Goal: Task Accomplishment & Management: Complete application form

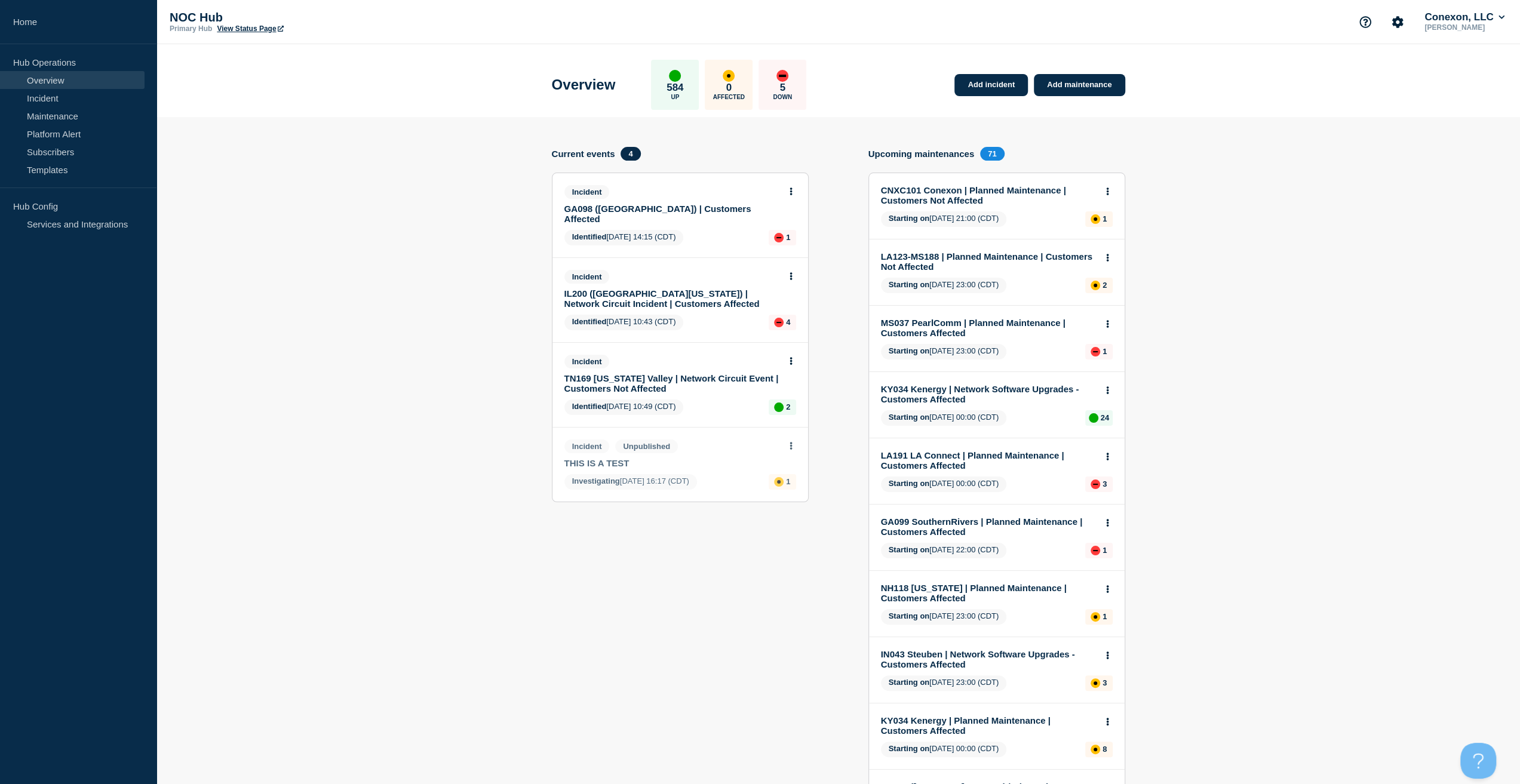
click at [641, 289] on link "IL200 ([GEOGRAPHIC_DATA][US_STATE]) | Network Circuit Incident | Customers Affe…" at bounding box center [672, 299] width 216 height 20
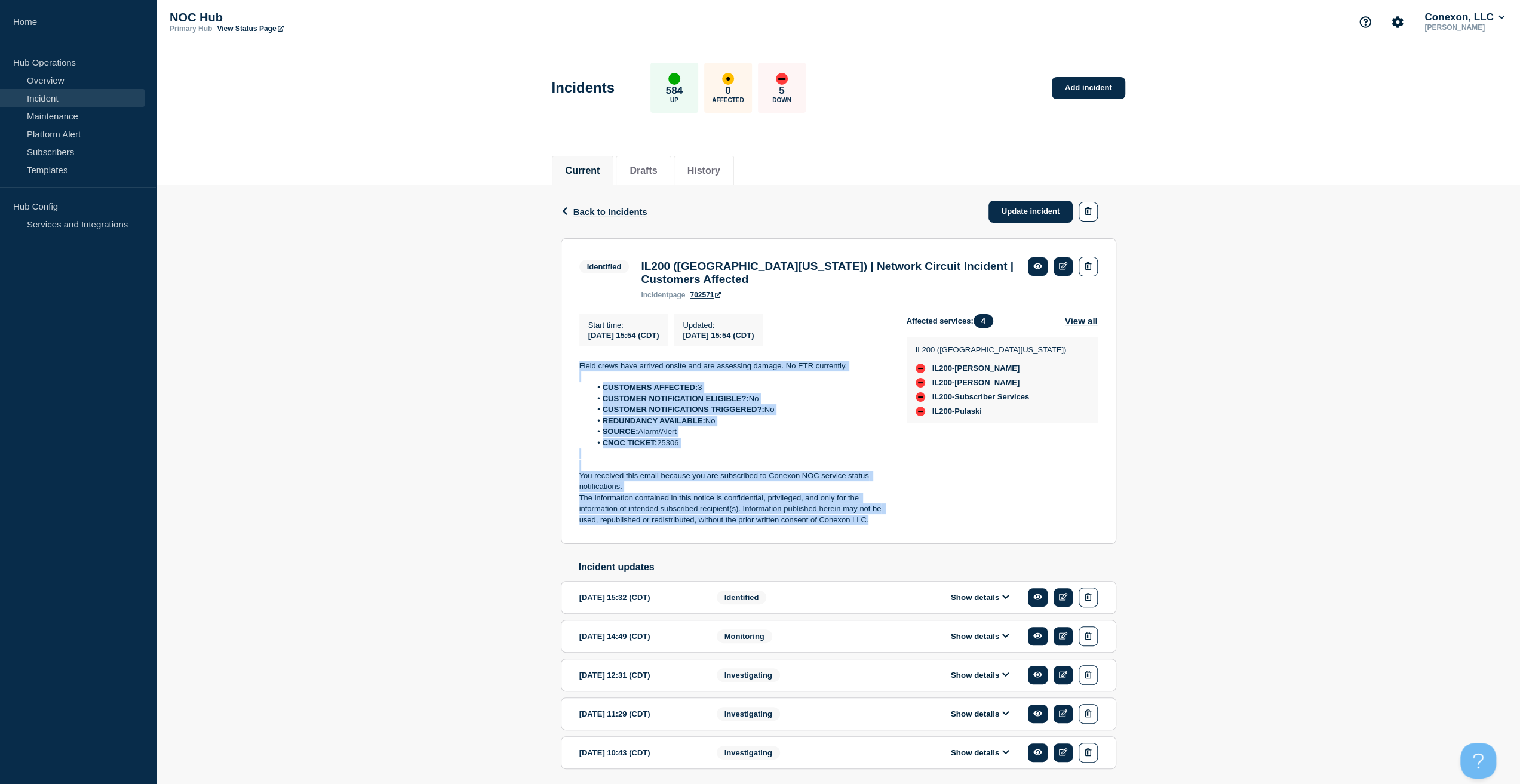
drag, startPoint x: 880, startPoint y: 526, endPoint x: 539, endPoint y: 366, distance: 376.7
click at [539, 366] on div "Back Back to Incidents Update incident Identified IL200 (Southern [US_STATE]) |…" at bounding box center [837, 495] width 1363 height 622
copy div "Field crews have arrived onsite and are assessing damage. No ETR currently. CUS…"
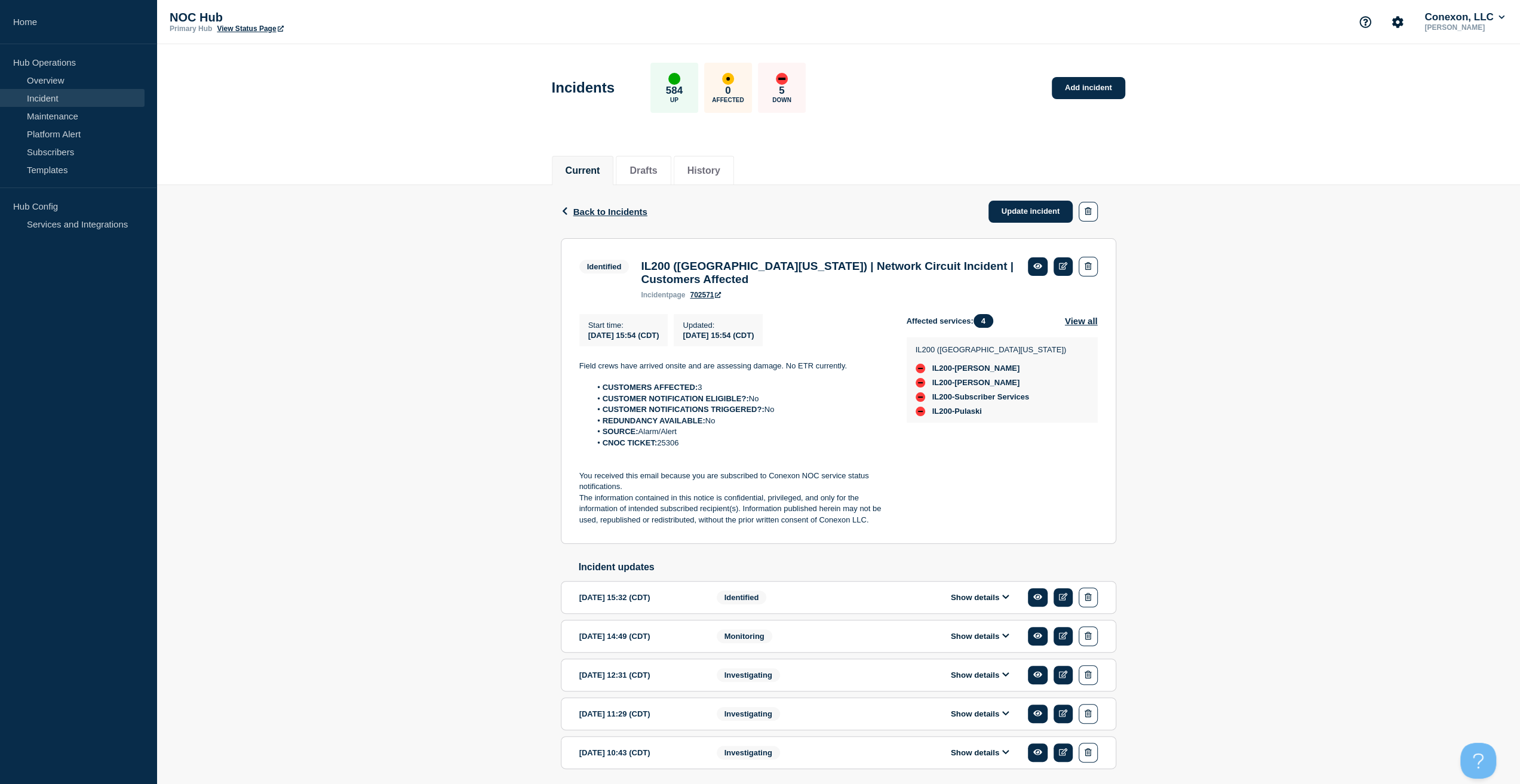
click at [412, 267] on div "Back Back to Incidents Update incident Identified IL200 (Southern [US_STATE]) |…" at bounding box center [837, 495] width 1363 height 622
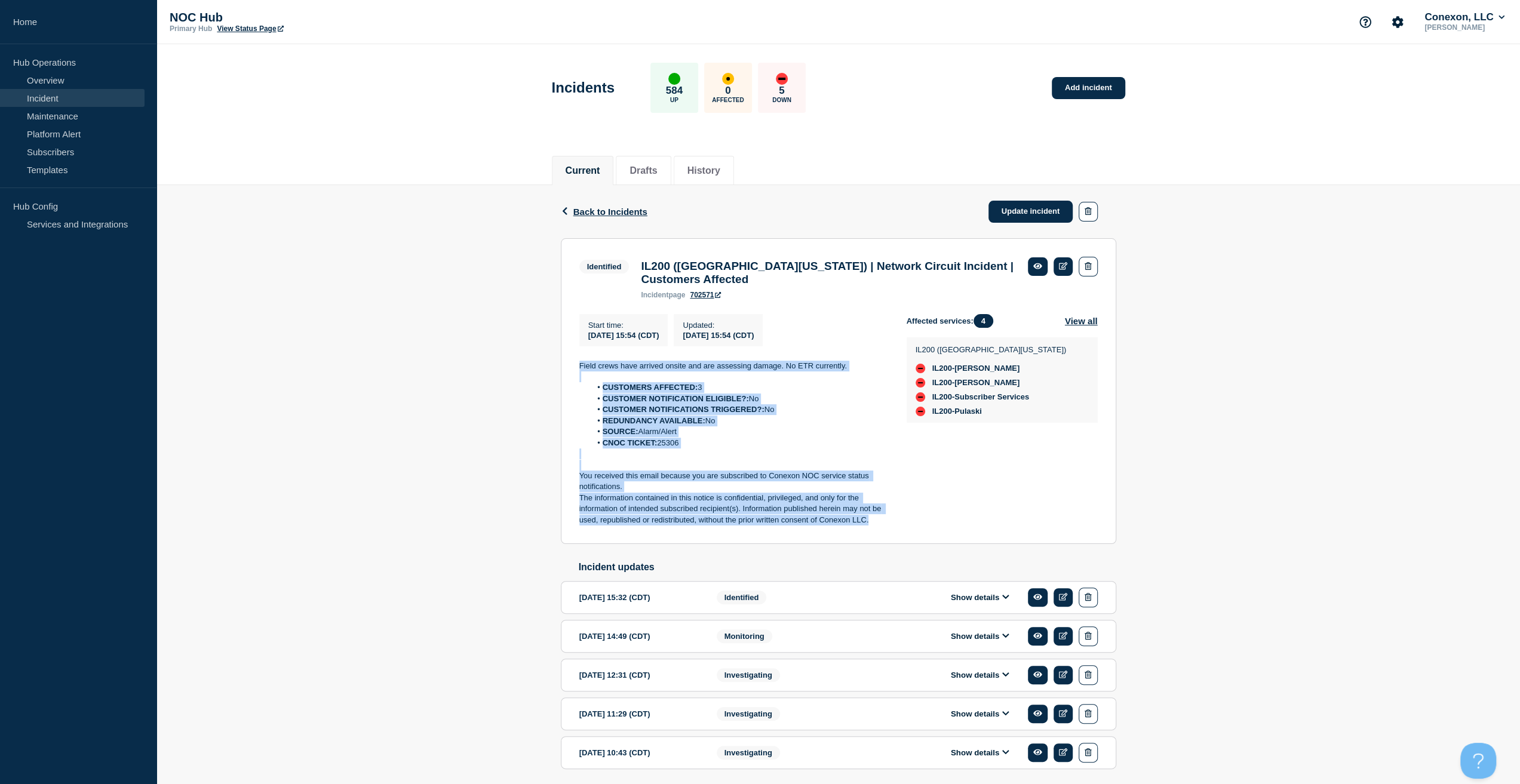
drag, startPoint x: 822, startPoint y: 497, endPoint x: 563, endPoint y: 359, distance: 293.5
click at [563, 359] on section "Identified IL200 (Southern [US_STATE]) | Network Circuit Incident | Customers A…" at bounding box center [838, 391] width 555 height 306
copy div "Field crews have arrived onsite and are assessing damage. No ETR currently. CUS…"
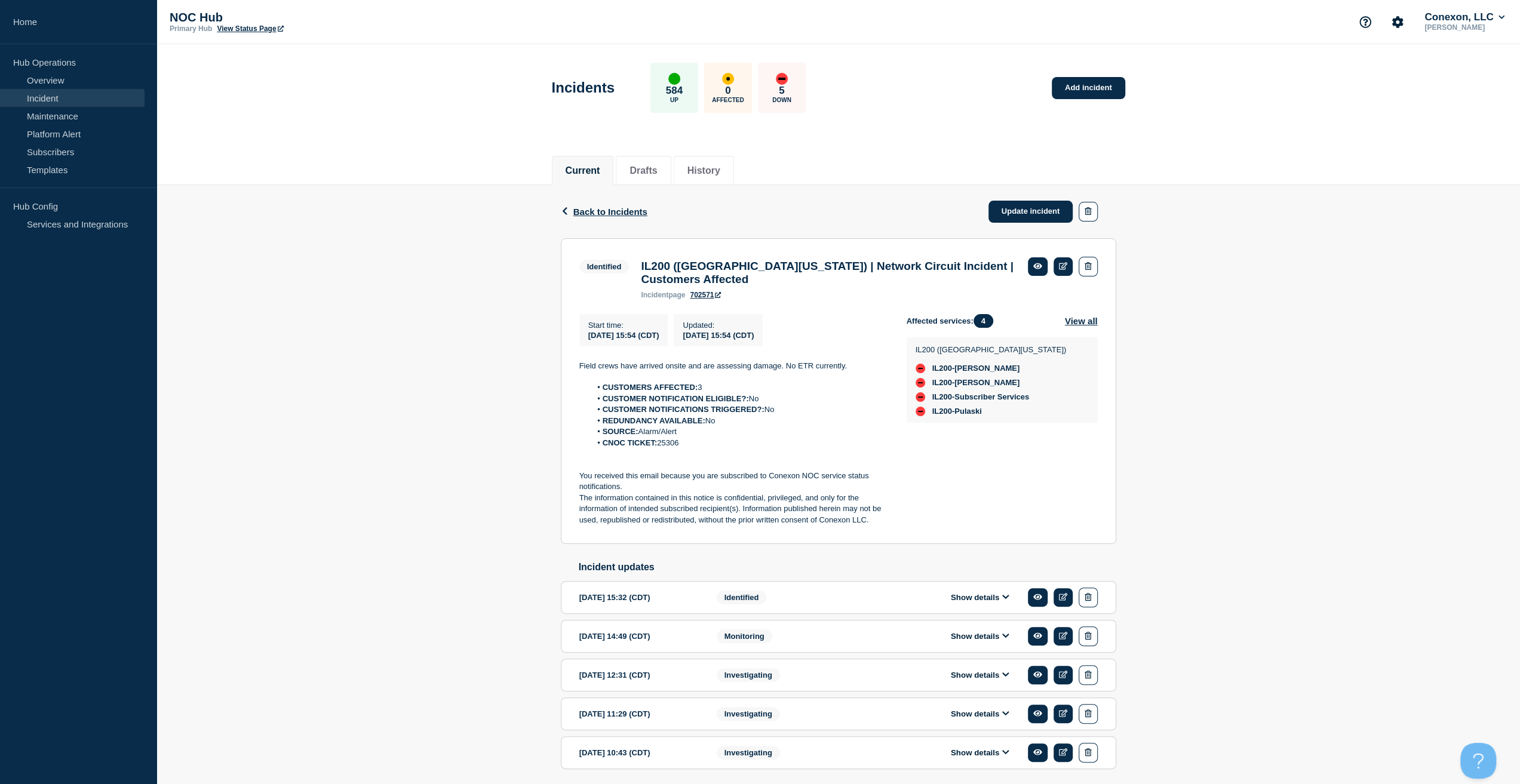
click at [1032, 188] on div "Back Back to Incidents Update incident" at bounding box center [838, 211] width 555 height 53
click at [1034, 204] on link "Update incident" at bounding box center [1030, 211] width 85 height 22
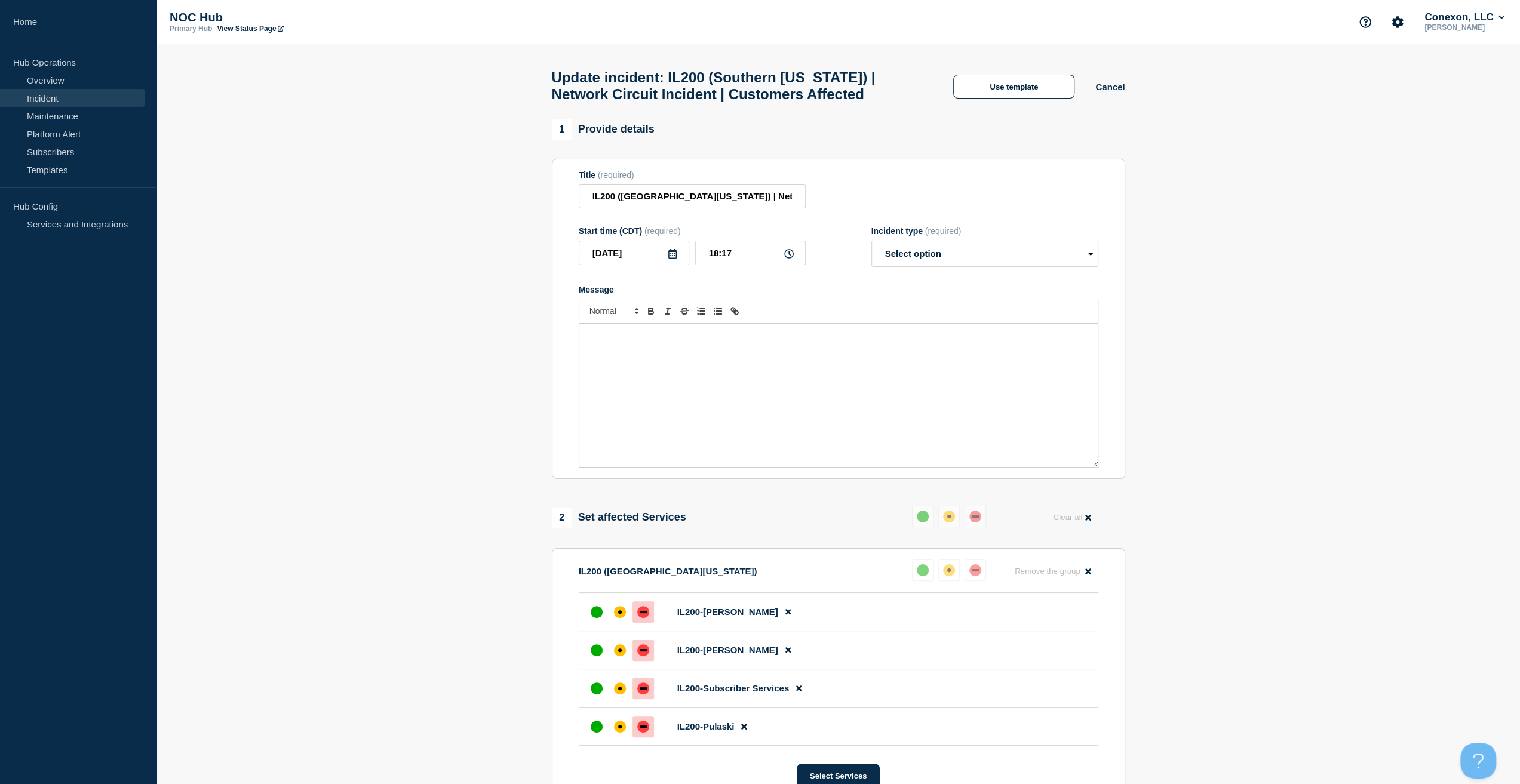
click at [713, 324] on div at bounding box center [838, 311] width 519 height 25
drag, startPoint x: 706, startPoint y: 362, endPoint x: 853, endPoint y: 261, distance: 178.4
click at [706, 362] on div "Message" at bounding box center [838, 395] width 518 height 143
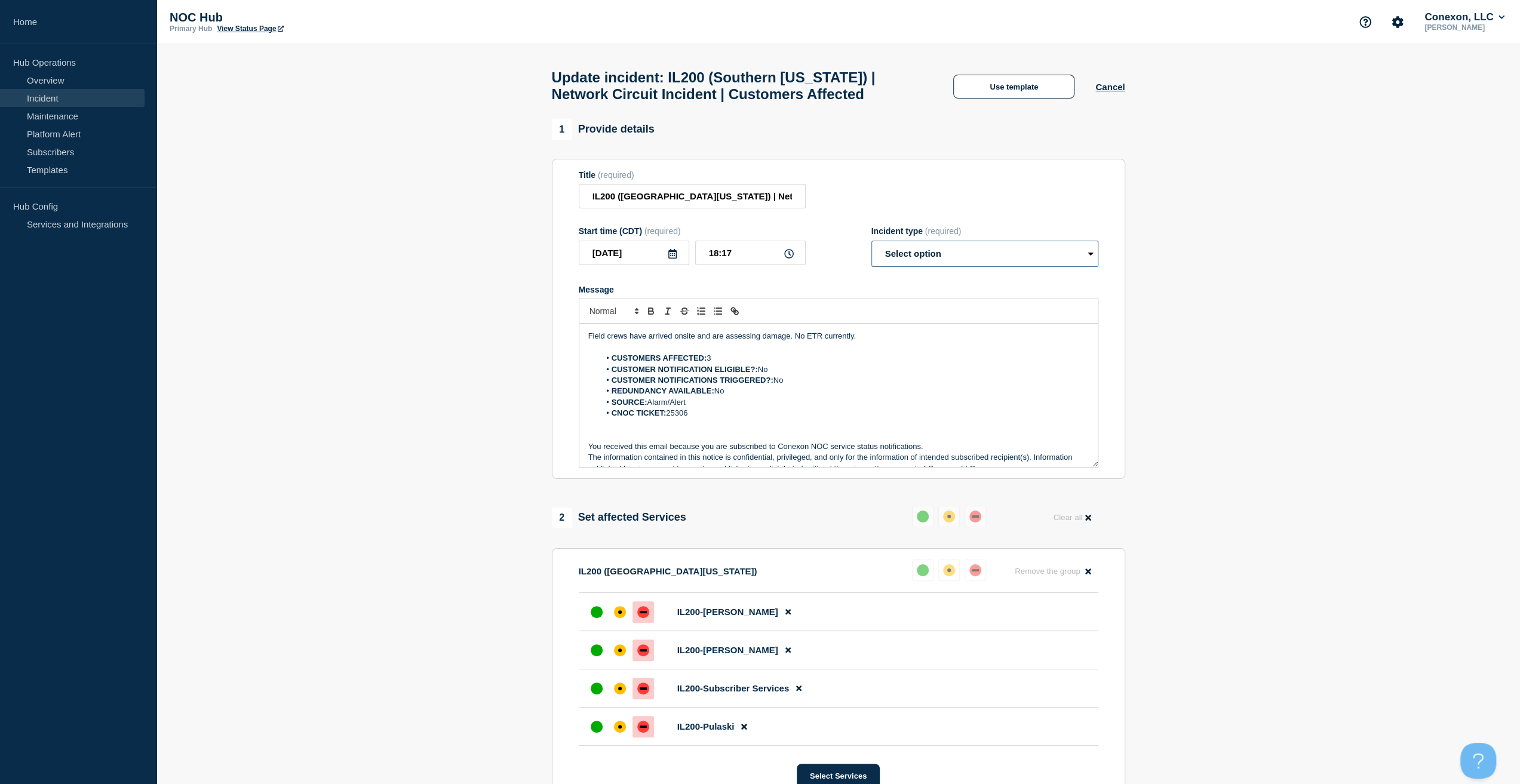
click at [962, 253] on select "Select option Investigating Identified Monitoring Resolved" at bounding box center [985, 254] width 227 height 26
click at [932, 264] on select "Select option Investigating Identified Monitoring Resolved" at bounding box center [985, 254] width 227 height 26
select select "resolved"
click at [871, 246] on select "Select option Investigating Identified Monitoring Resolved" at bounding box center [985, 254] width 227 height 26
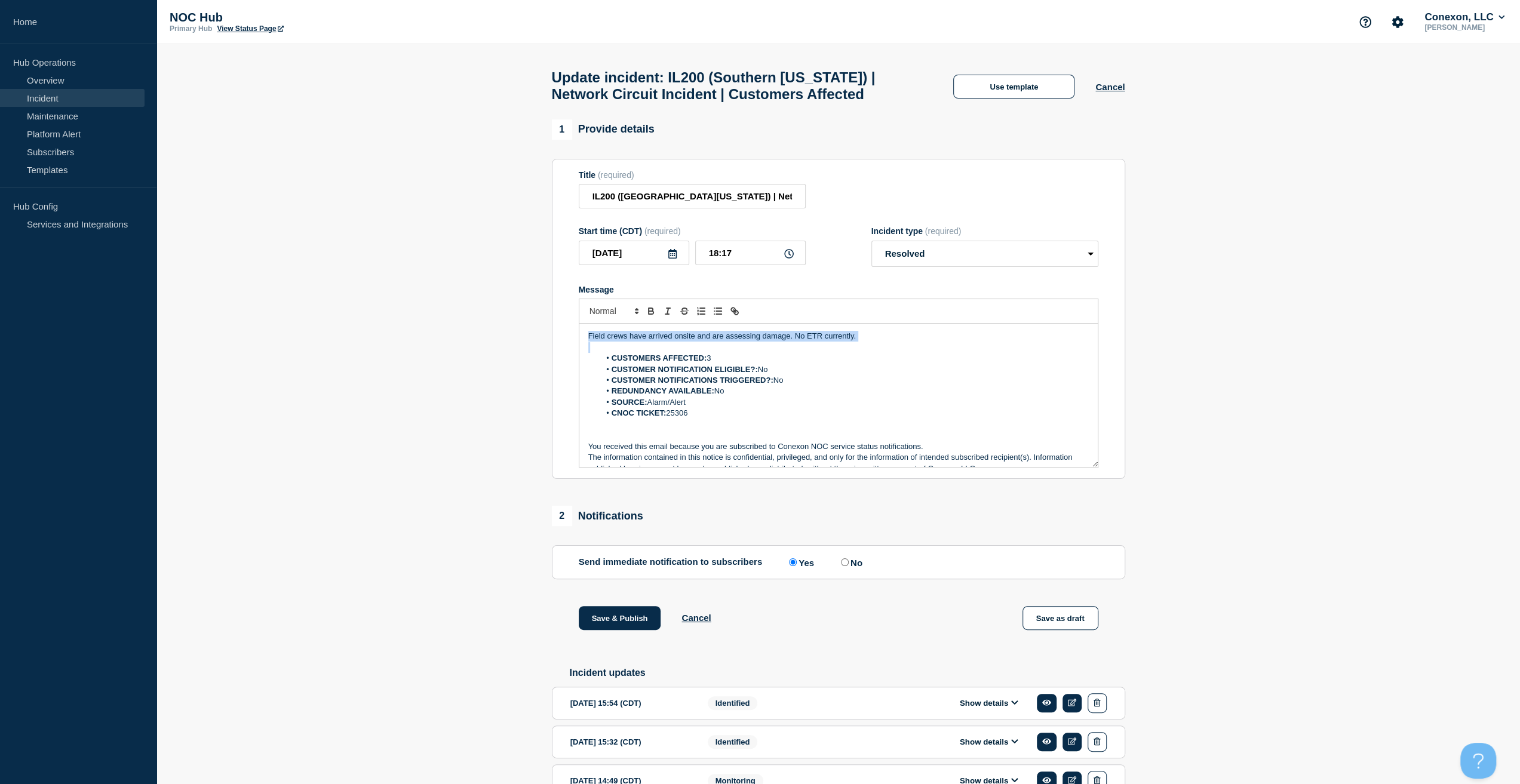
drag, startPoint x: 876, startPoint y: 351, endPoint x: 539, endPoint y: 334, distance: 337.4
click at [539, 334] on section "1 Provide details Title (required) IL200 (Southern [US_STATE]) | Network Circui…" at bounding box center [837, 535] width 1363 height 832
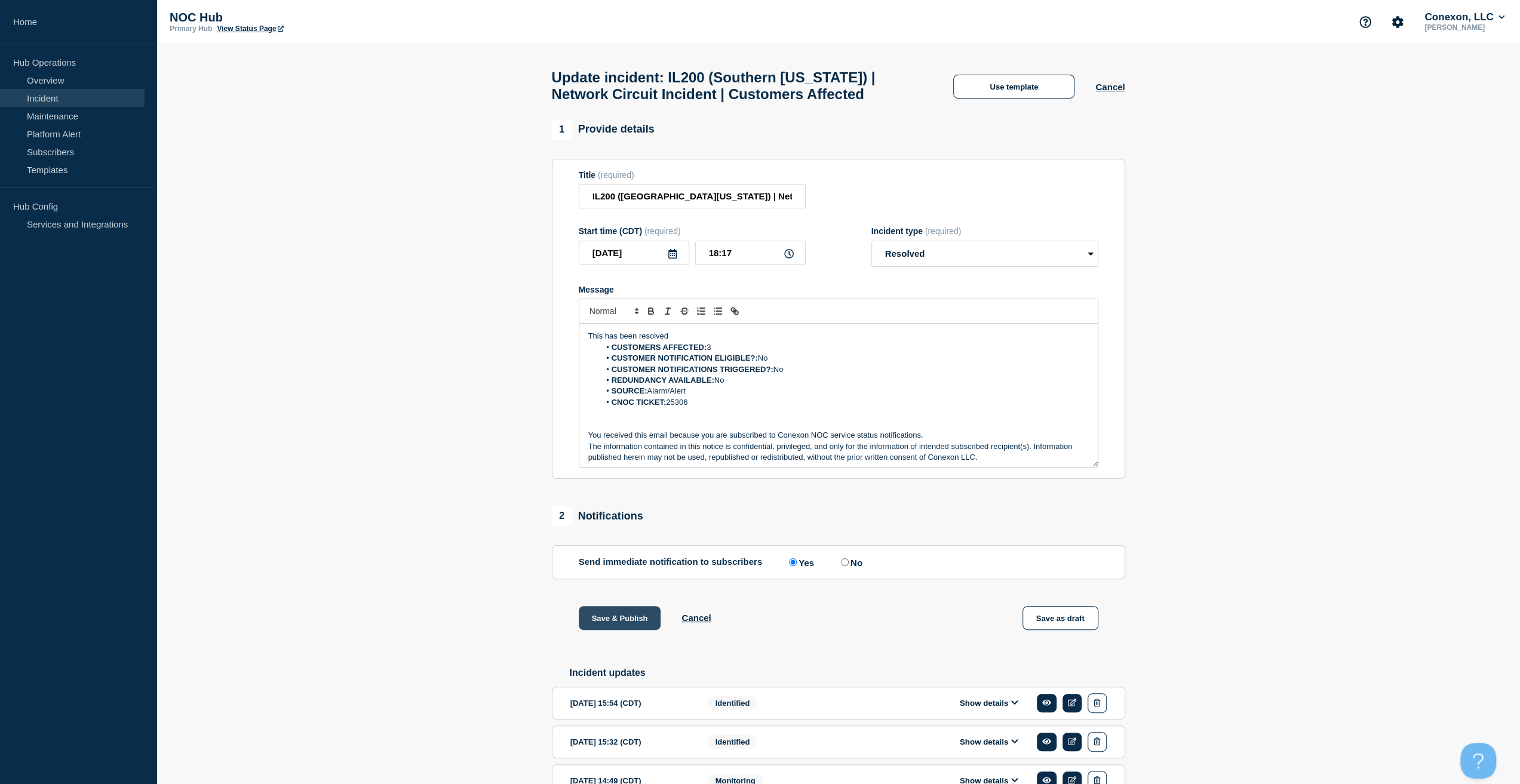
click at [622, 622] on button "Save & Publish" at bounding box center [619, 618] width 82 height 24
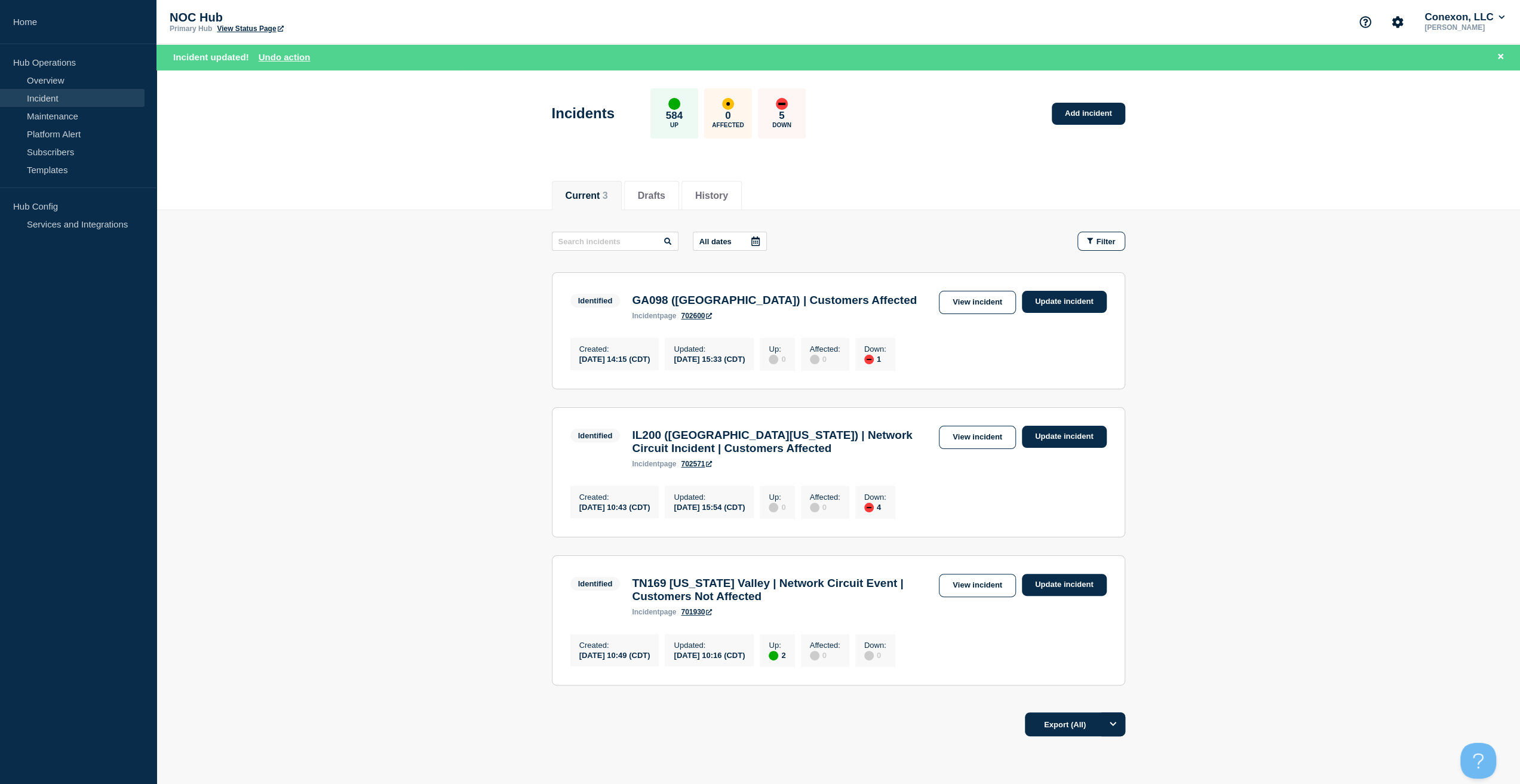
click at [291, 62] on div "Incident updated! Undo action" at bounding box center [840, 57] width 1334 height 14
click at [292, 59] on button "Undo action" at bounding box center [284, 57] width 52 height 10
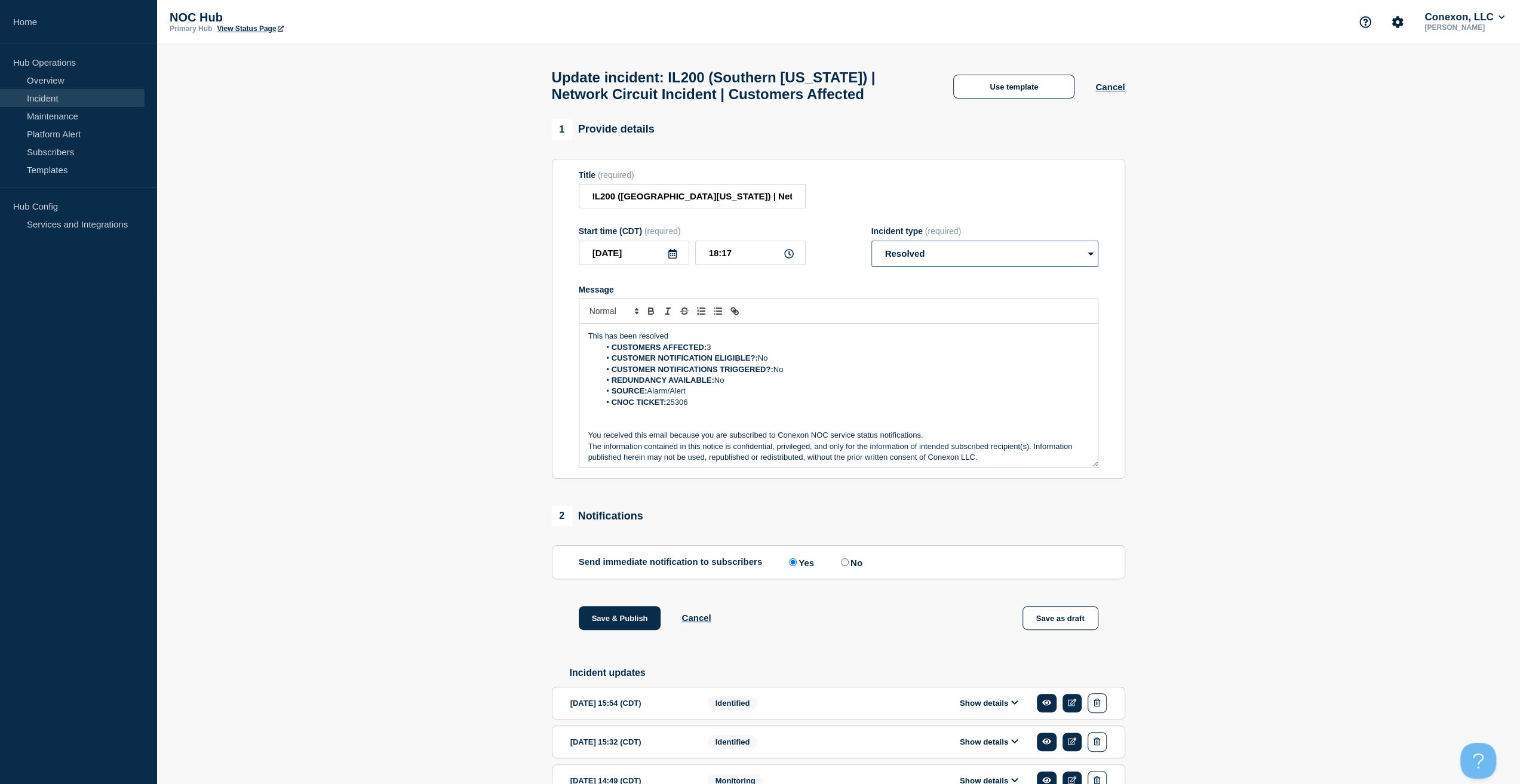
click at [965, 252] on select "Select option Investigating Identified Monitoring Resolved" at bounding box center [985, 254] width 227 height 26
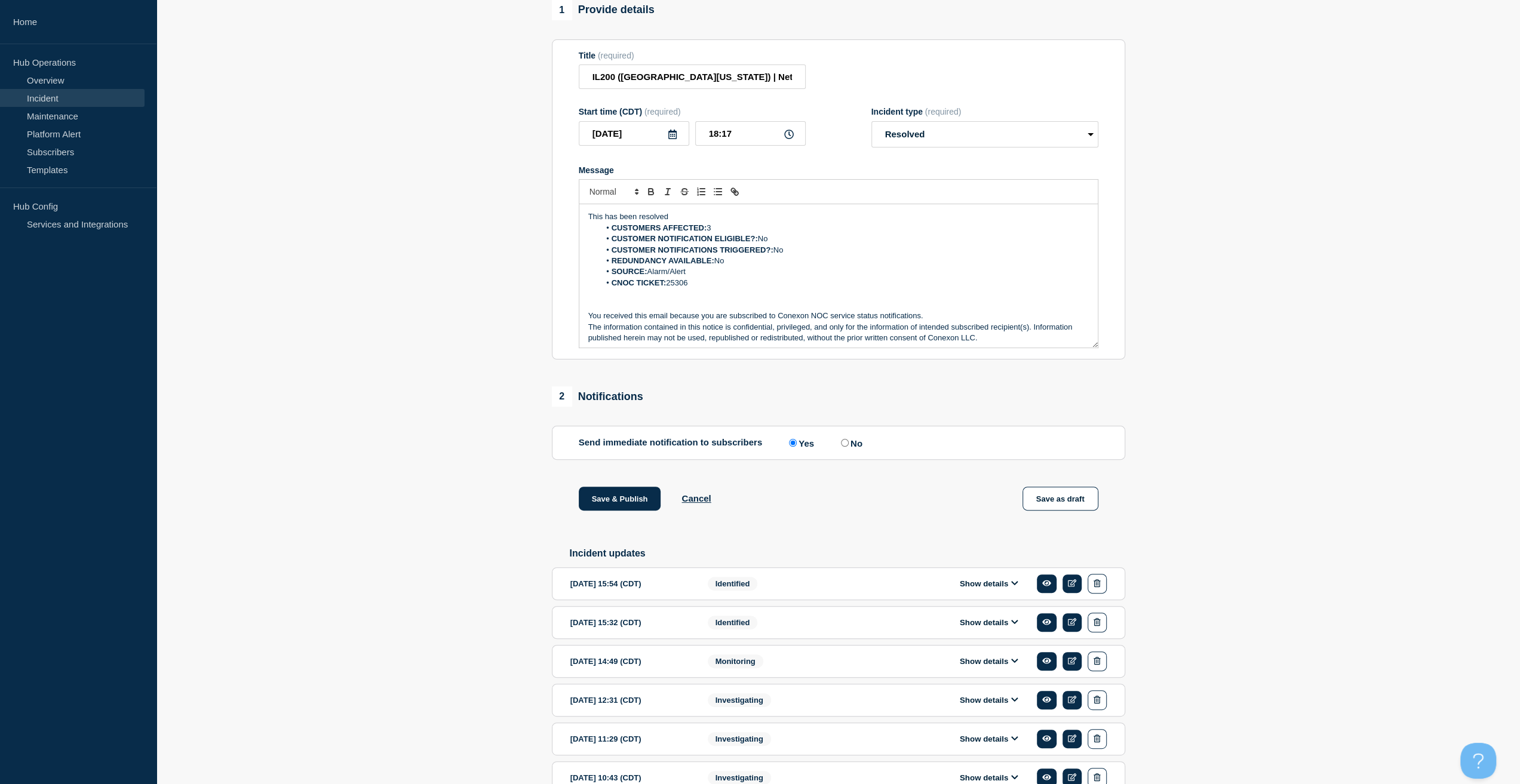
click at [1000, 589] on button "Show details" at bounding box center [989, 583] width 66 height 10
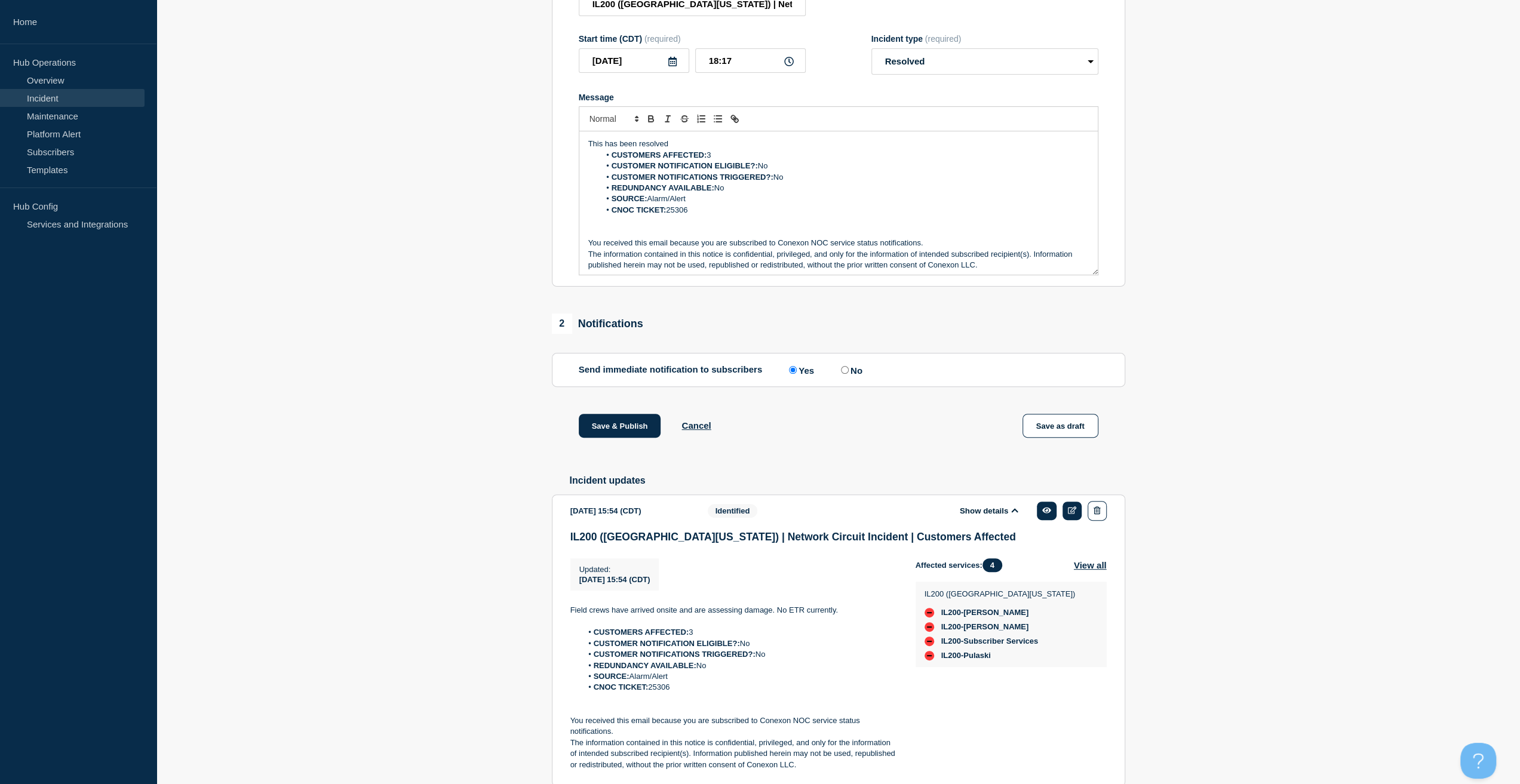
scroll to position [299, 0]
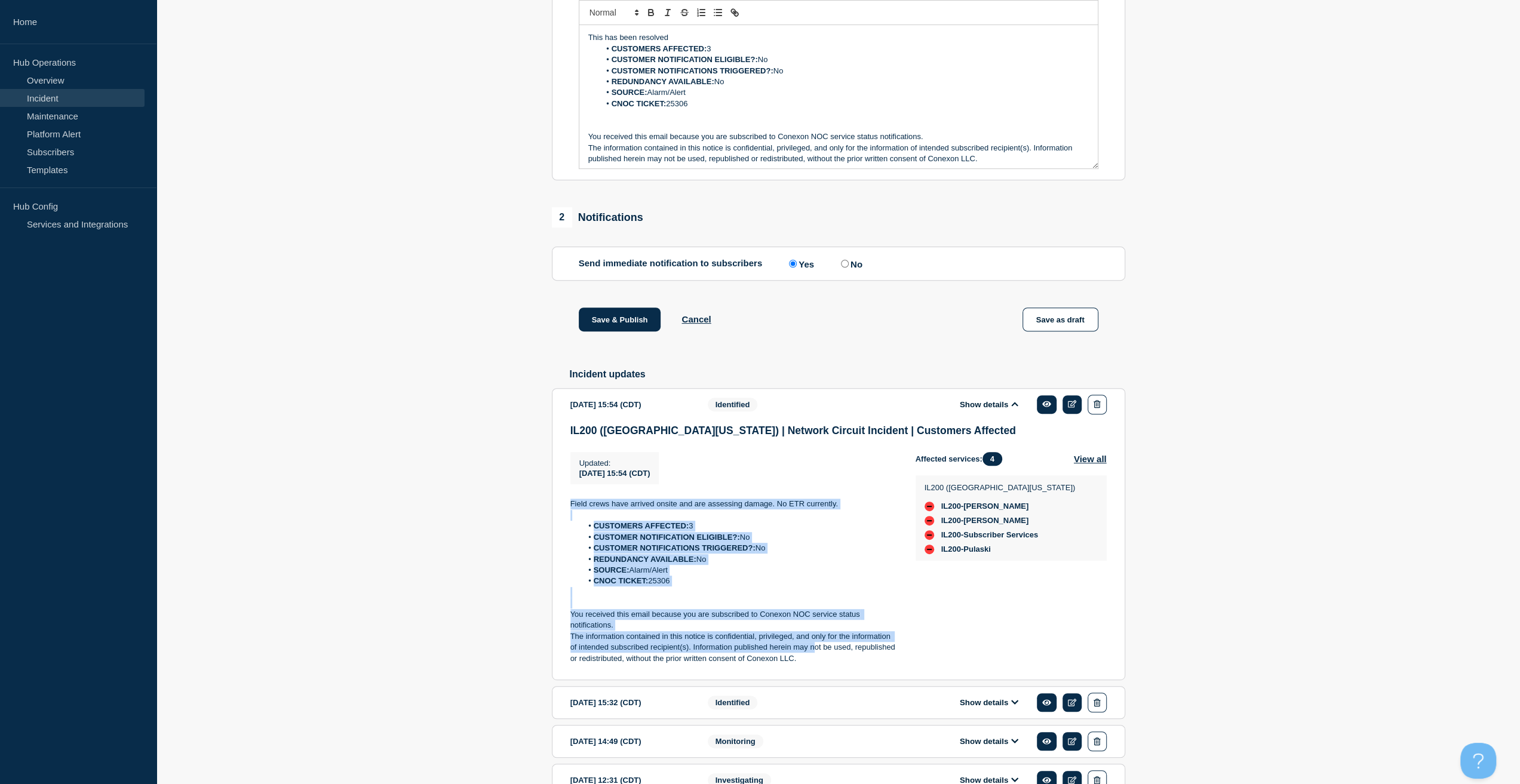
drag, startPoint x: 807, startPoint y: 661, endPoint x: 546, endPoint y: 502, distance: 305.6
click at [543, 508] on section "1 Provide details Title (required) IL200 (Southern [US_STATE]) | Network Circui…" at bounding box center [837, 366] width 1363 height 1091
copy div "Field crews have arrived onsite and are assessing damage. No ETR currently. CUS…"
drag, startPoint x: 805, startPoint y: 665, endPoint x: 562, endPoint y: 502, distance: 292.6
click at [562, 502] on section "[DATE] 15:54 (CDT) Show details Identified IL200 (Southern [US_STATE]) | Networ…" at bounding box center [839, 534] width 573 height 292
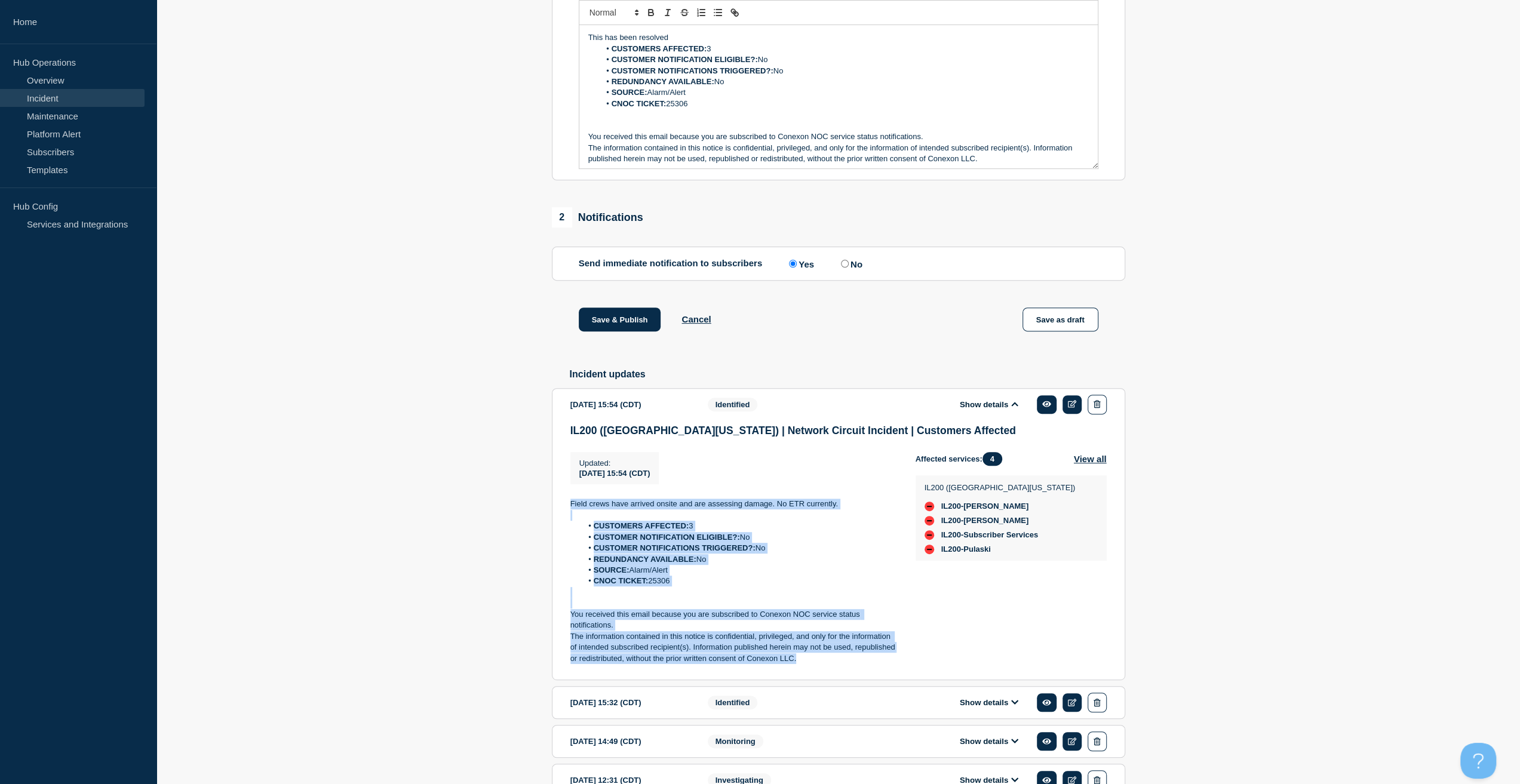
copy div "Field crews have arrived onsite and are assessing damage. No ETR currently. CUS…"
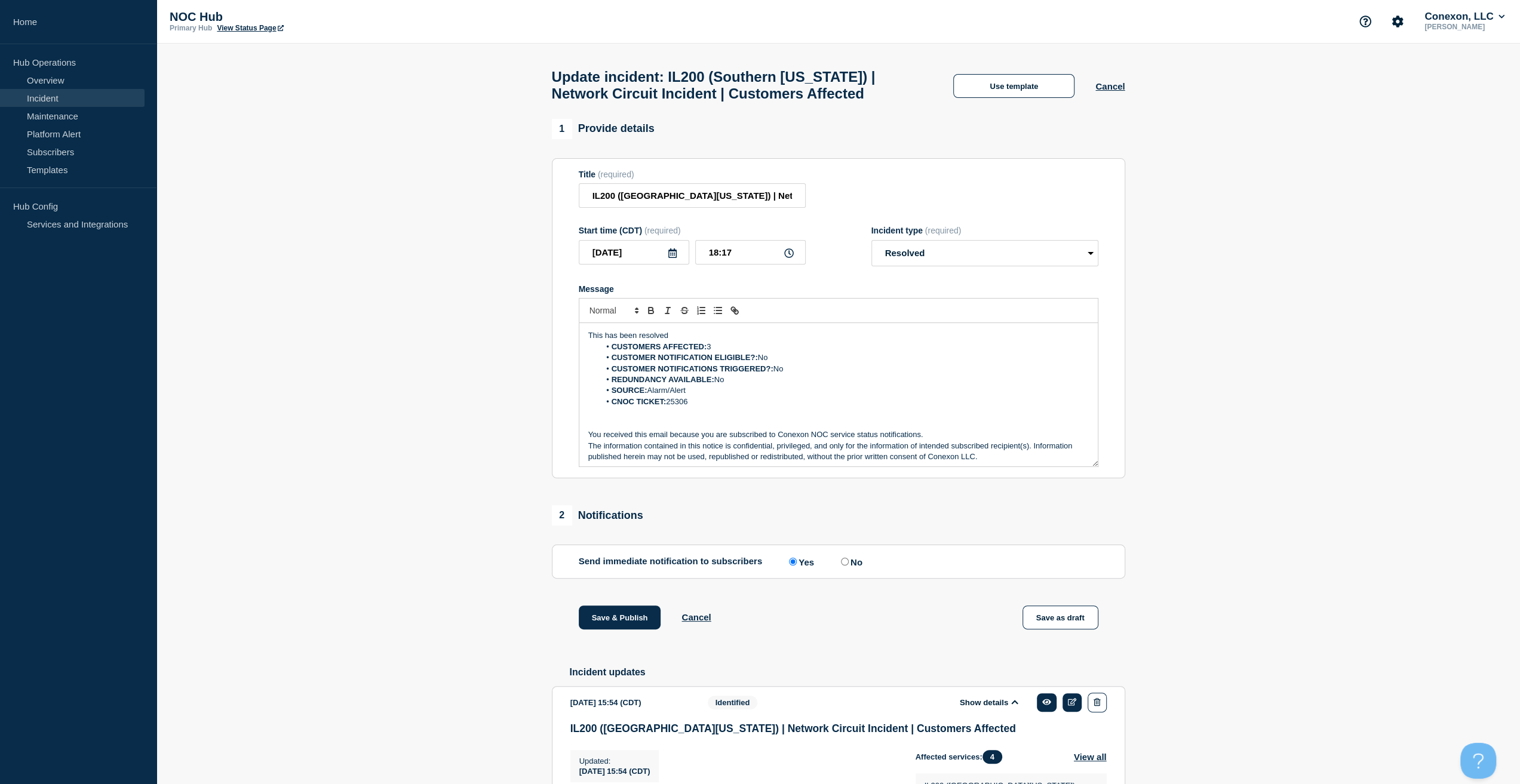
scroll to position [0, 0]
drag, startPoint x: 681, startPoint y: 341, endPoint x: 470, endPoint y: 319, distance: 212.1
click at [470, 319] on section "1 Provide details Title (required) IL200 (Southern [US_STATE]) | Network Circui…" at bounding box center [837, 664] width 1363 height 1091
drag, startPoint x: 962, startPoint y: 271, endPoint x: 965, endPoint y: 260, distance: 11.4
click at [962, 267] on select "Select option Investigating Identified Monitoring Resolved" at bounding box center [985, 254] width 227 height 26
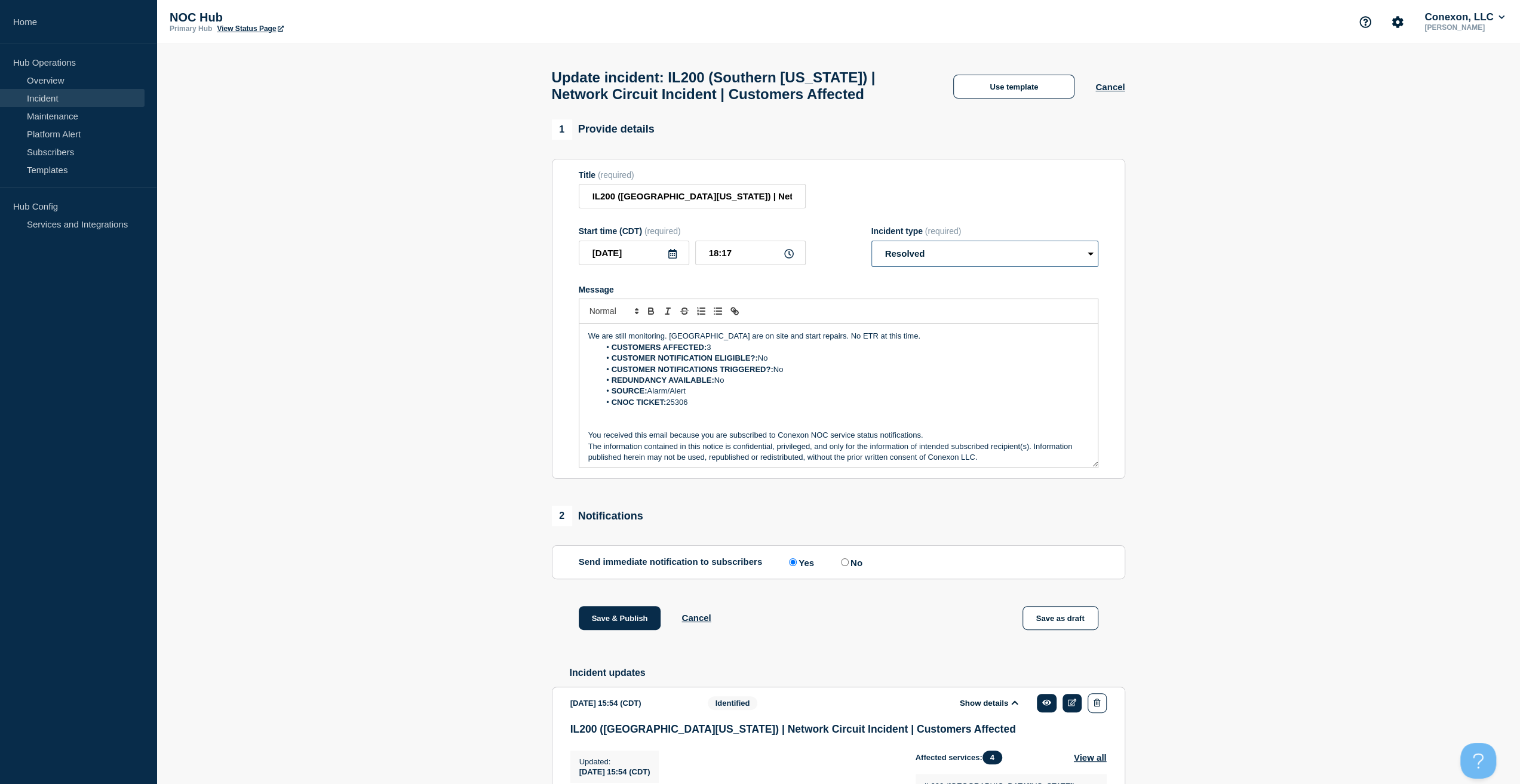
select select "monitoring"
click at [871, 246] on select "Select option Investigating Identified Monitoring Resolved" at bounding box center [985, 254] width 227 height 26
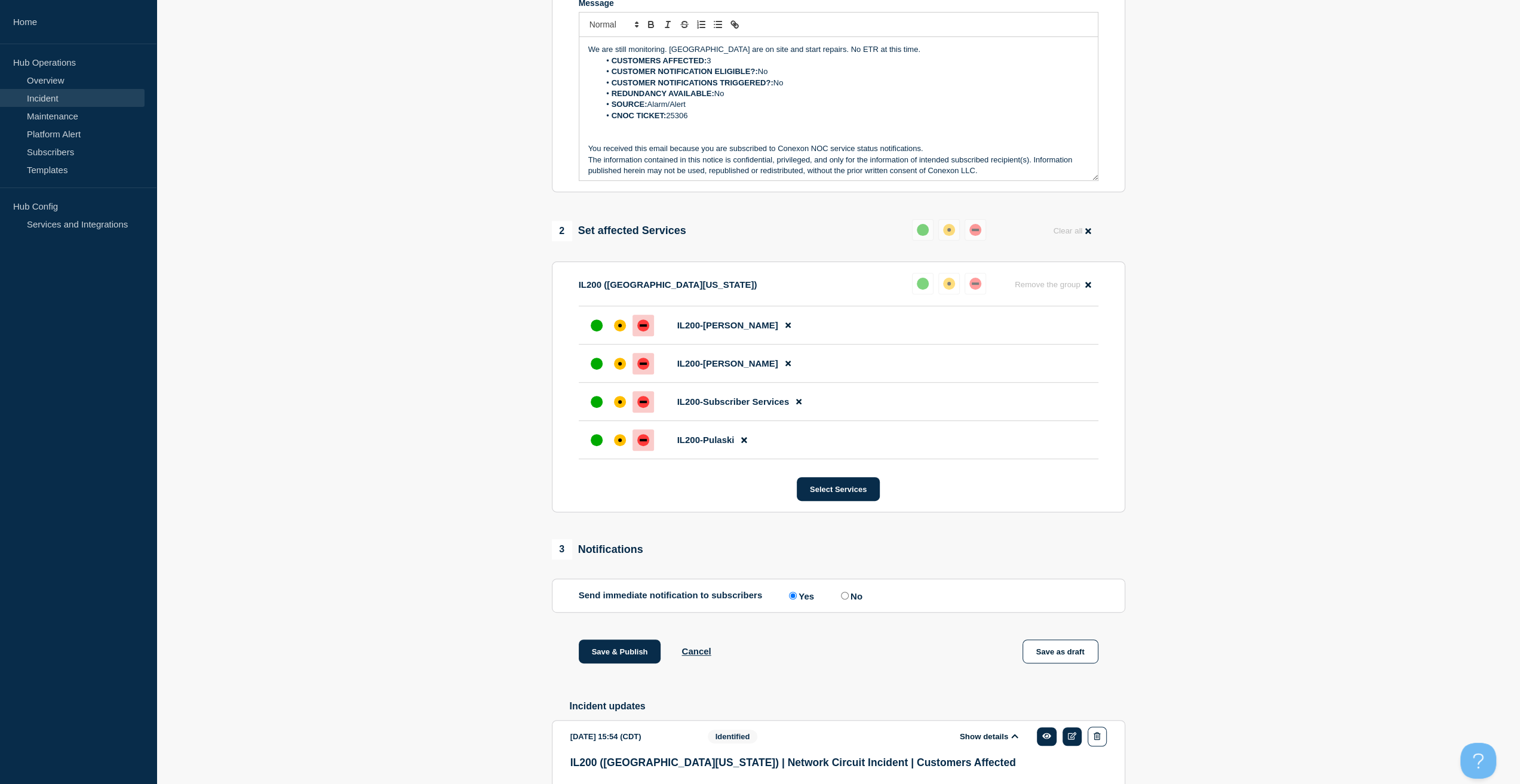
scroll to position [299, 0]
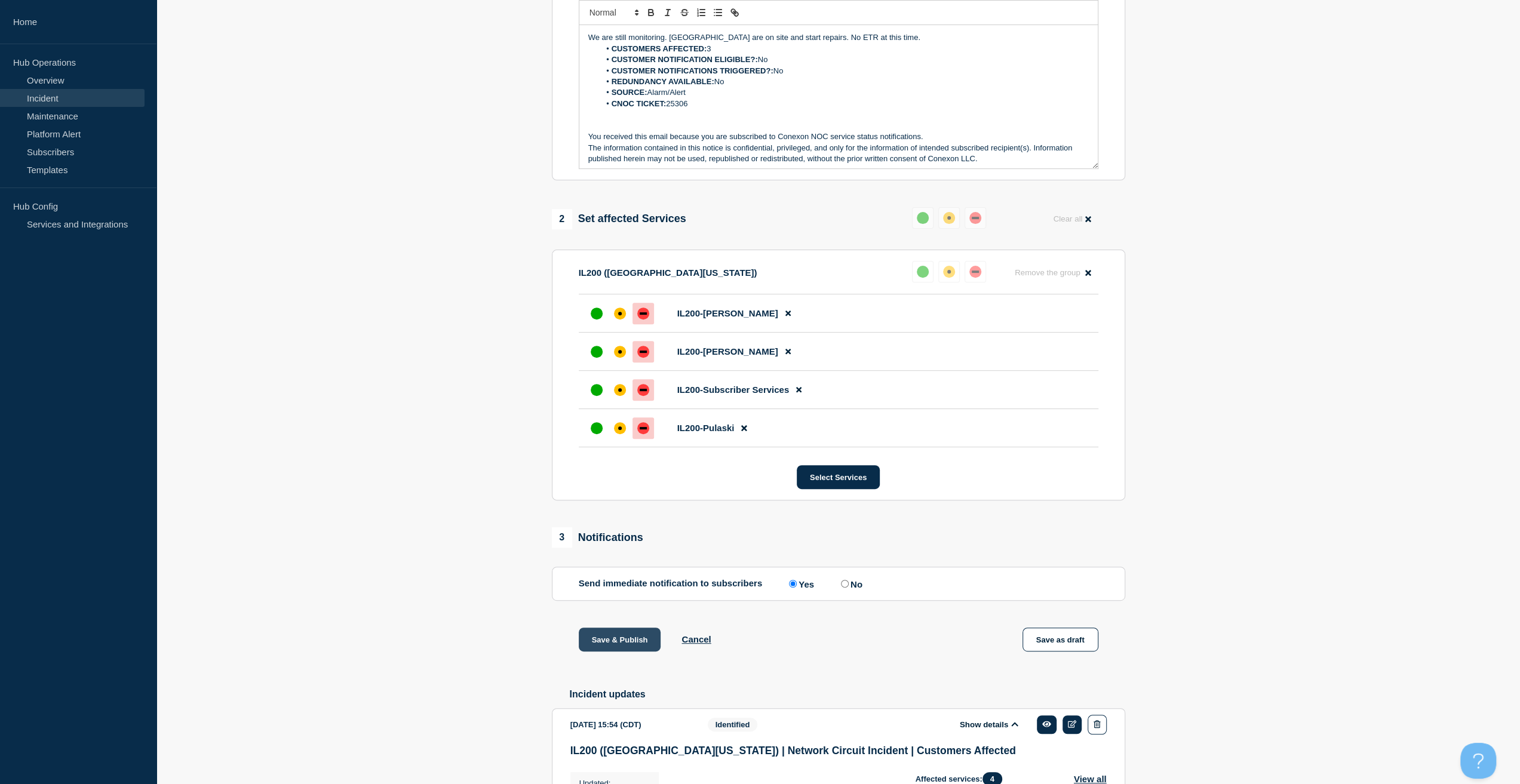
click at [601, 643] on button "Save & Publish" at bounding box center [619, 639] width 82 height 24
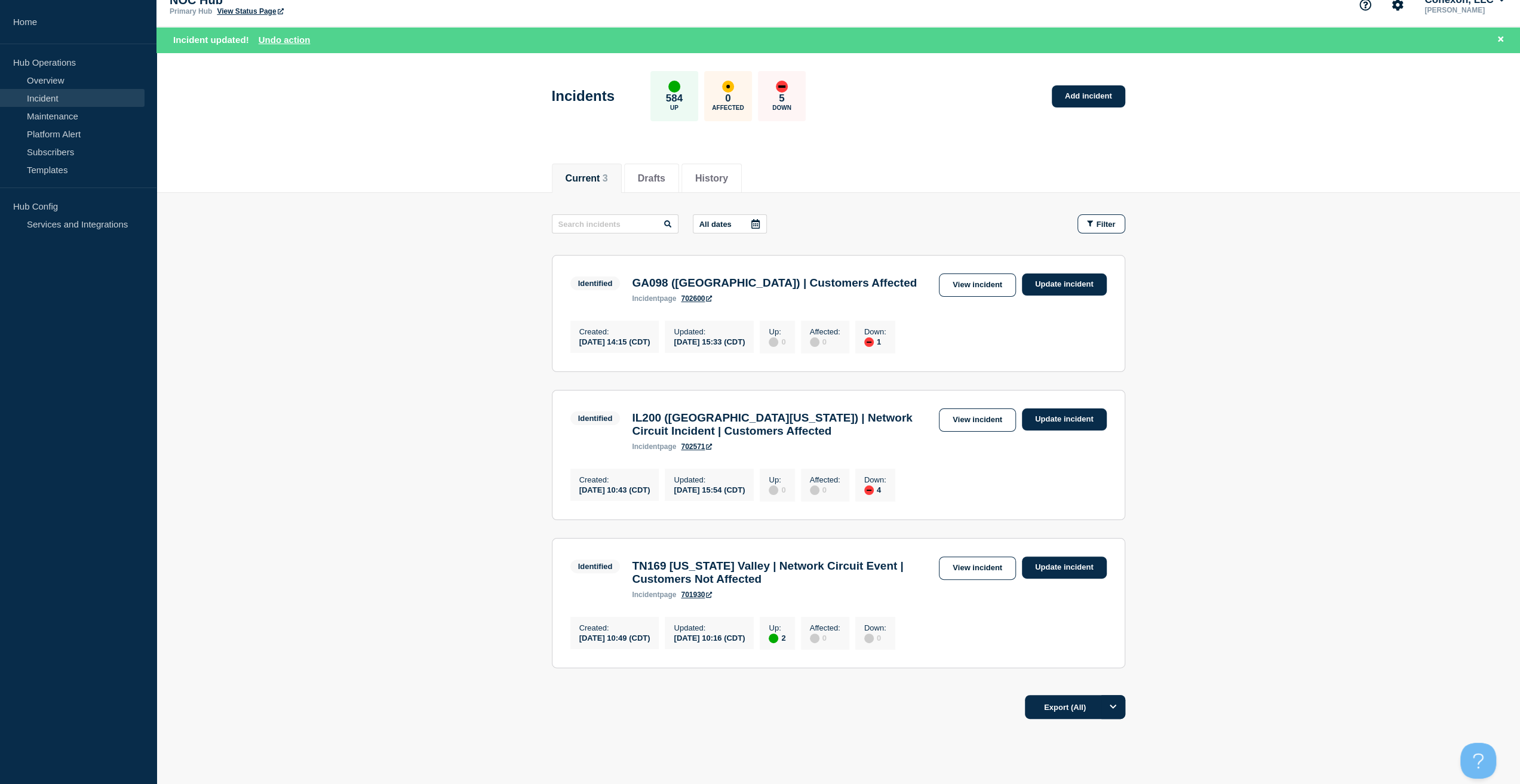
scroll to position [77, 0]
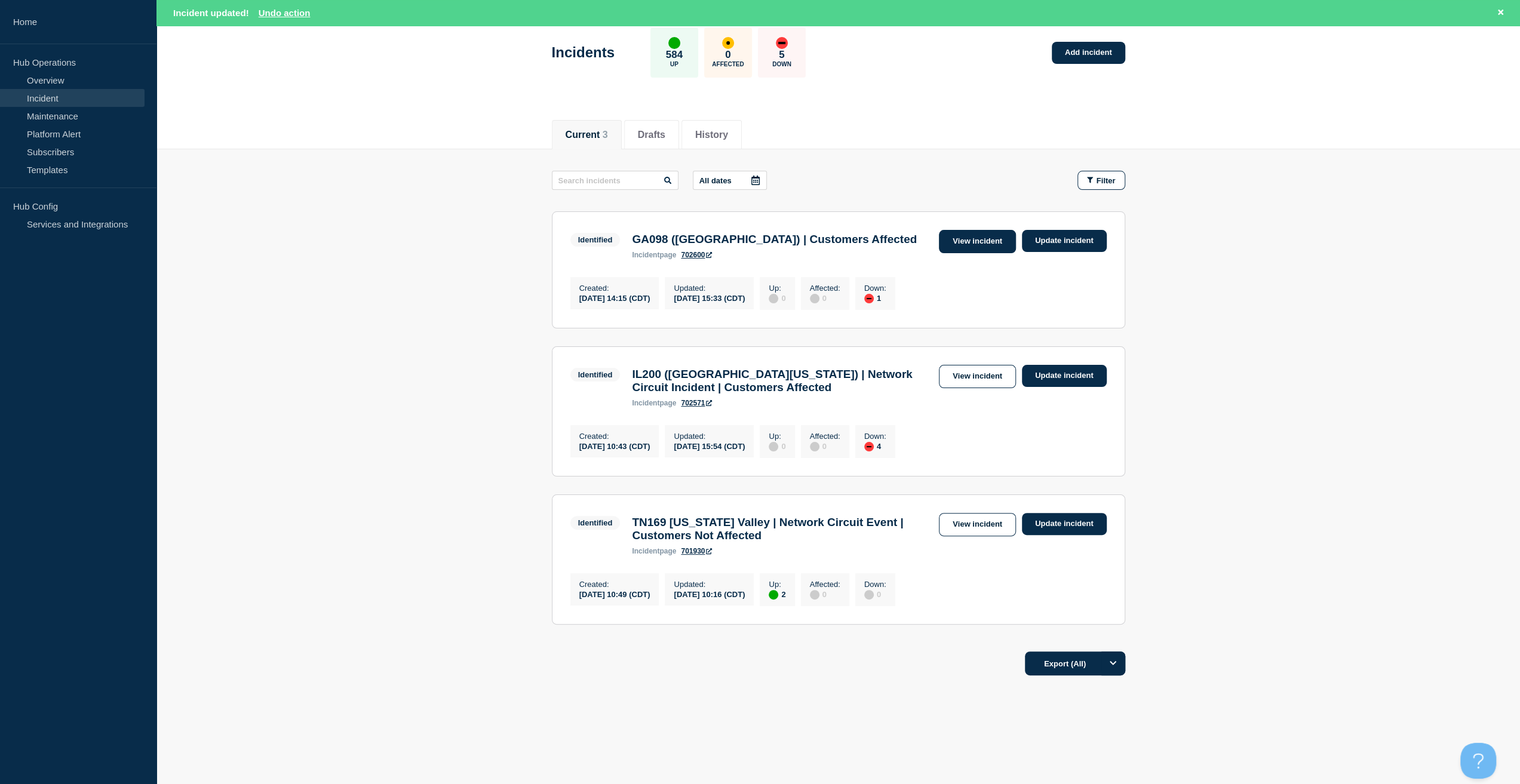
click at [975, 230] on link "View incident" at bounding box center [977, 241] width 77 height 23
